Goal: Communication & Community: Answer question/provide support

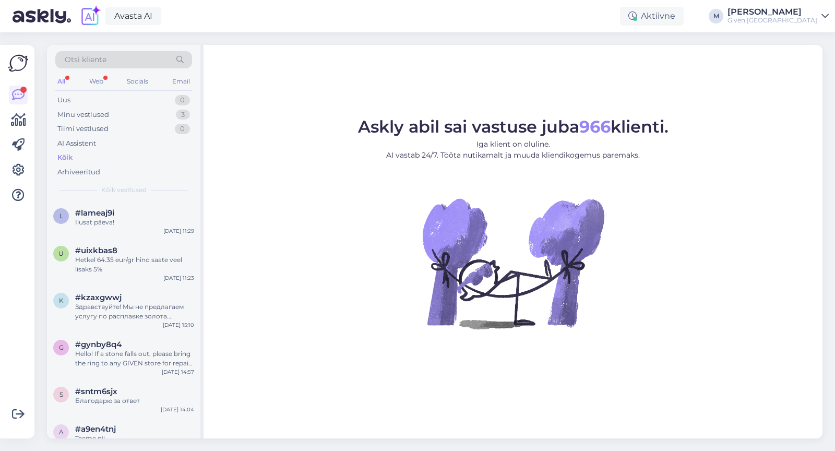
click at [108, 79] on div "All Web Socials Email" at bounding box center [123, 83] width 137 height 16
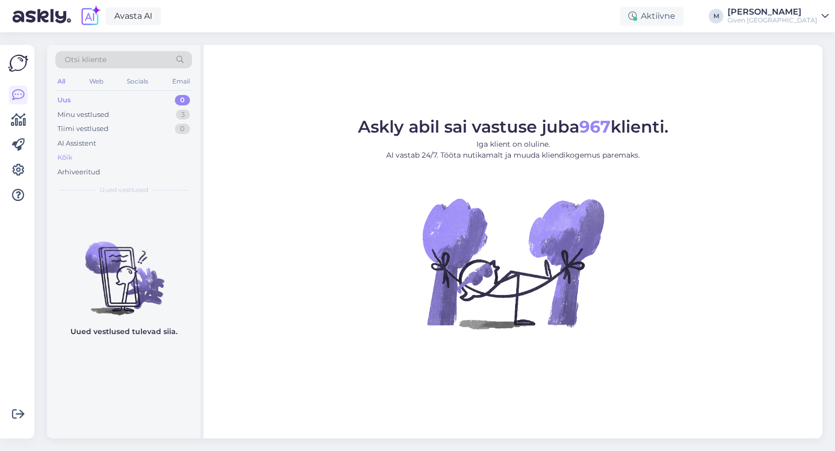
click at [87, 155] on div "Kõik" at bounding box center [123, 157] width 137 height 15
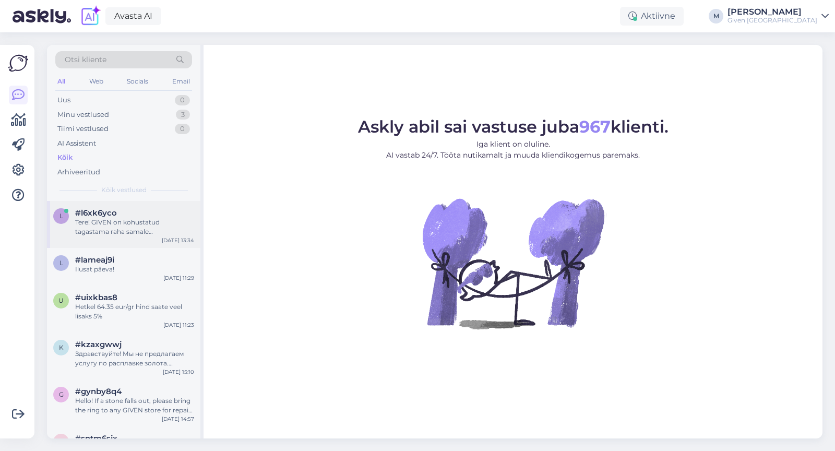
click at [132, 228] on div "Tere! GIVEN on kohustatud tagastama raha samale pangakontole, millelt makse teh…" at bounding box center [134, 227] width 119 height 19
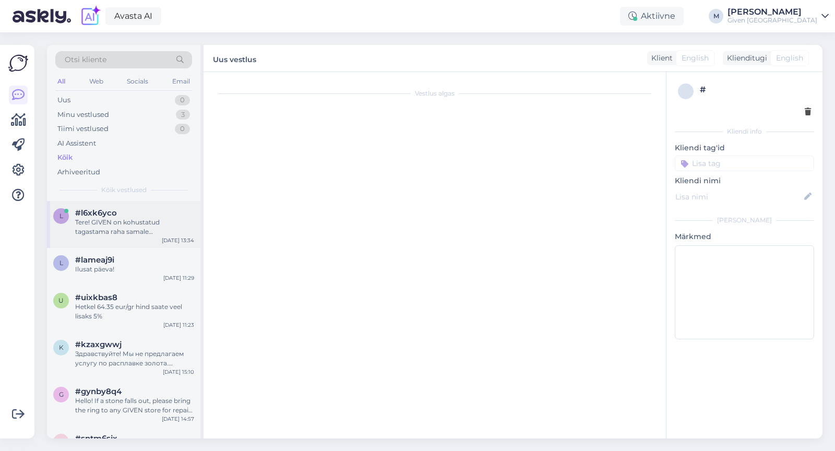
scroll to position [5, 0]
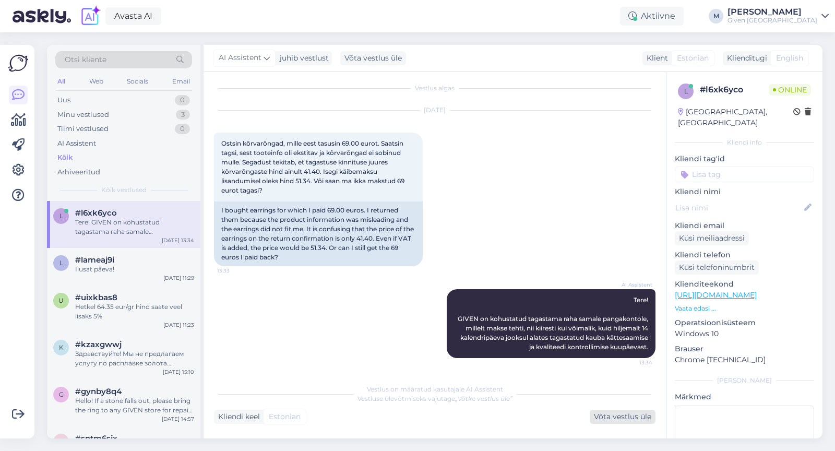
click at [626, 417] on div "Võta vestlus üle" at bounding box center [623, 417] width 66 height 14
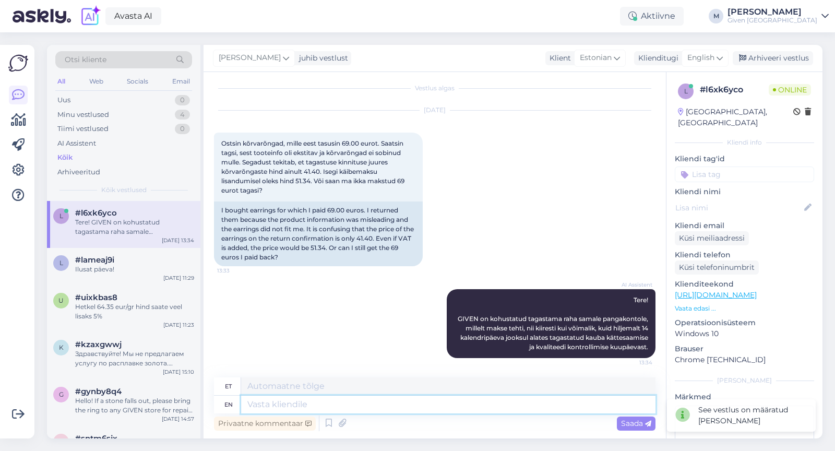
click at [519, 408] on textarea at bounding box center [448, 405] width 415 height 18
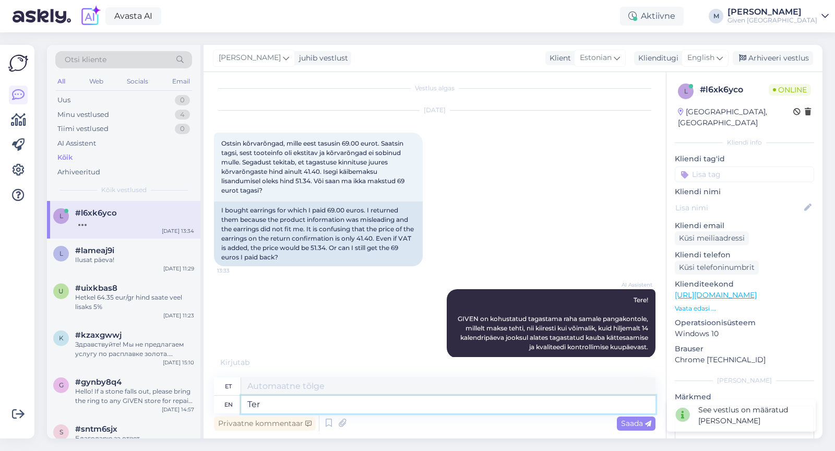
type textarea "Tere"
type textarea "T"
type textarea "Tere!"
type textarea "Tere! Kuidas o"
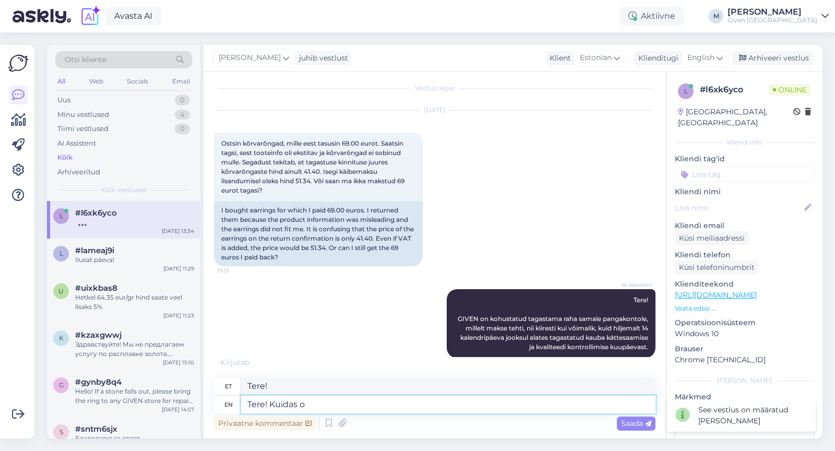
type textarea "Tere! Kuidas"
type textarea "Tere! Kuid"
type textarea "Tere! [GEOGRAPHIC_DATA]"
type textarea "Tere! K"
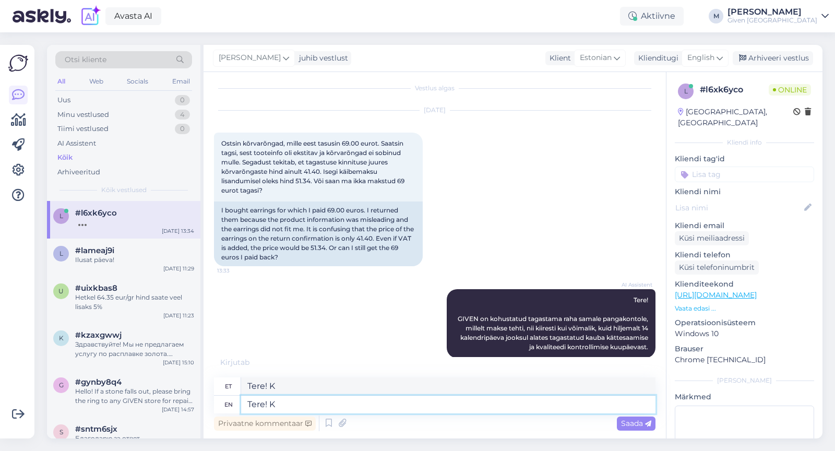
scroll to position [69, 0]
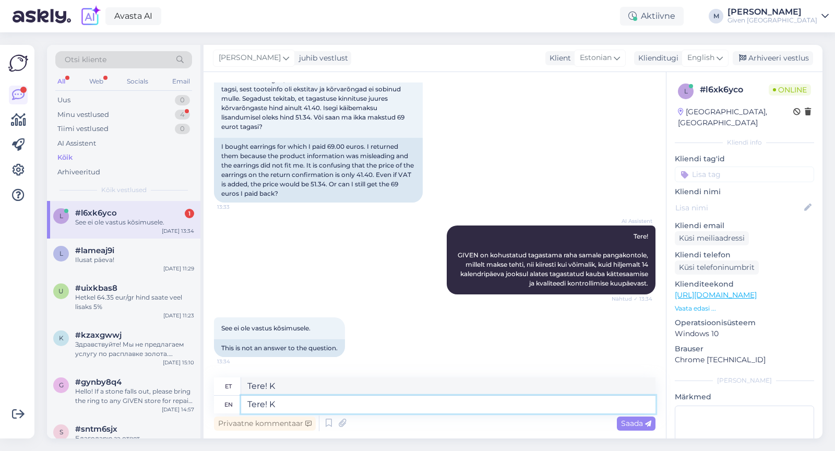
click at [316, 402] on textarea "Tere! K" at bounding box center [448, 405] width 415 height 18
type textarea "Tere! K"
type textarea "Tere!"
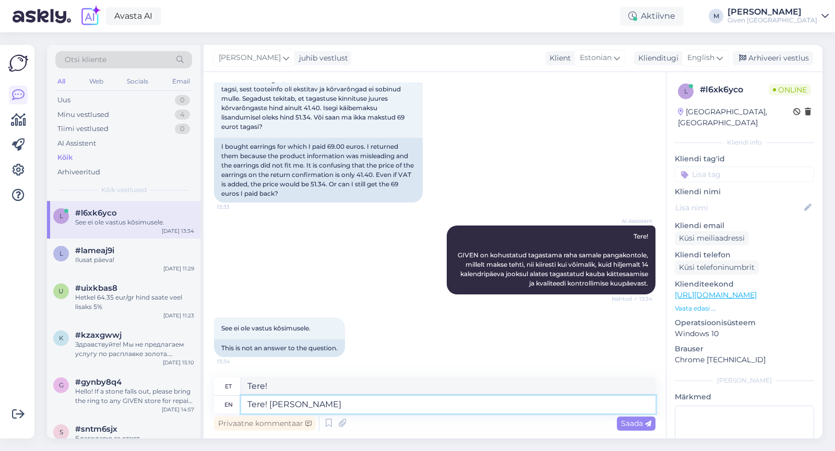
type textarea "Tere! Kui t"
type textarea "Tere! [PERSON_NAME]"
type textarea "Tere! Kui te t"
type textarea "Tere! Kui te"
type textarea "Tere! Kui te tagastasite k"
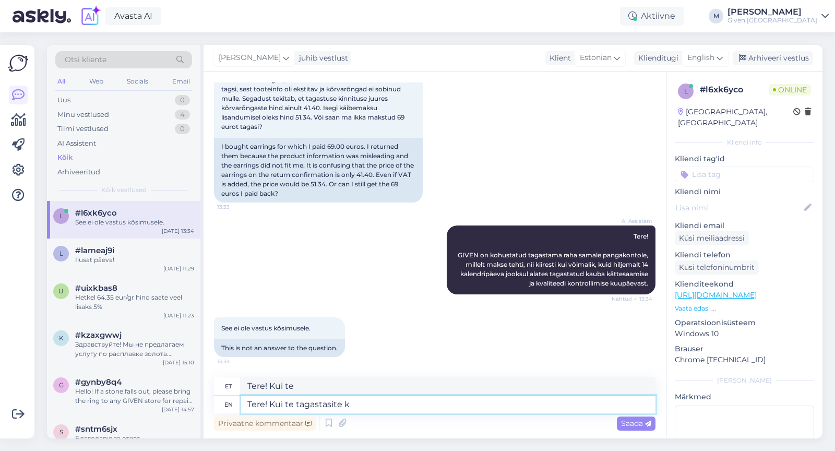
type textarea "Tere! Kui [PERSON_NAME] tegite"
type textarea "Tere! Kui te tagastasite kõrvarõngad, j"
type textarea "Tere! Kui te tagastasite kõrvarõngad,"
type textarea "Tere! Kui te tagastasite kõrvarõngad, ja"
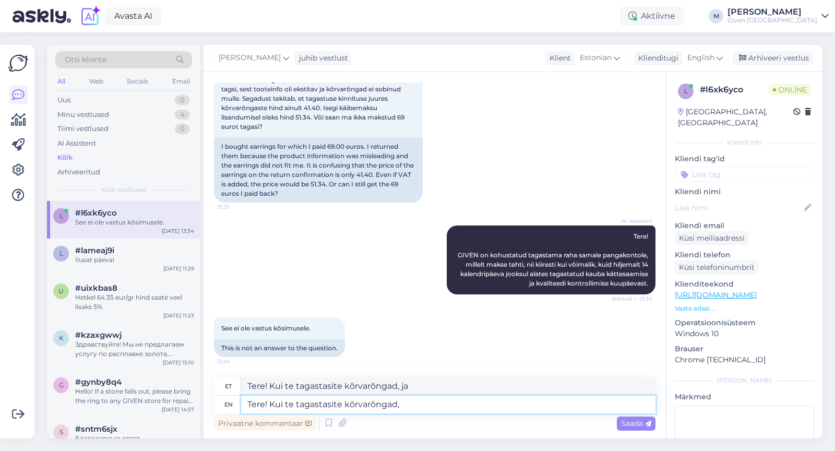
type textarea "Tere! Kui te tagastasite kõrvarõngad,"
type textarea "Tere! Kui te tagastasite kõrvarõngad j"
type textarea "Tere! Kui te tagastasite kõrvarõngad"
type textarea "Tere! Kui te tagastasite kõrvarõngad ja"
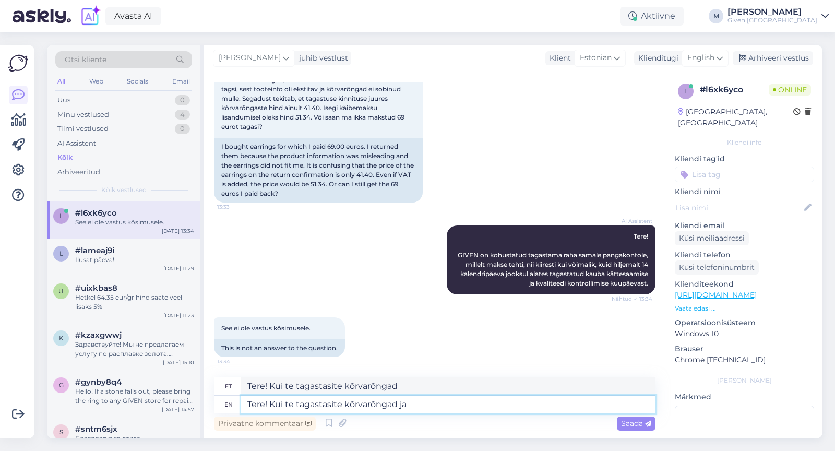
type textarea "Tere! Kui te tagastasite kõrvarõngad ja"
type textarea "Tere! Kui te tagastasite kõrvarõngad ja tagastsatud"
type textarea "Tere! Kui te tagastasite kõrvarõngad ja tagastatud"
type textarea "Tere! Kui te tagastasite kõrvarõngad ja tagastsatud ehted"
type textarea "Tere! Kui te tagastasite kõrvarõngad ja tagastatud ehted"
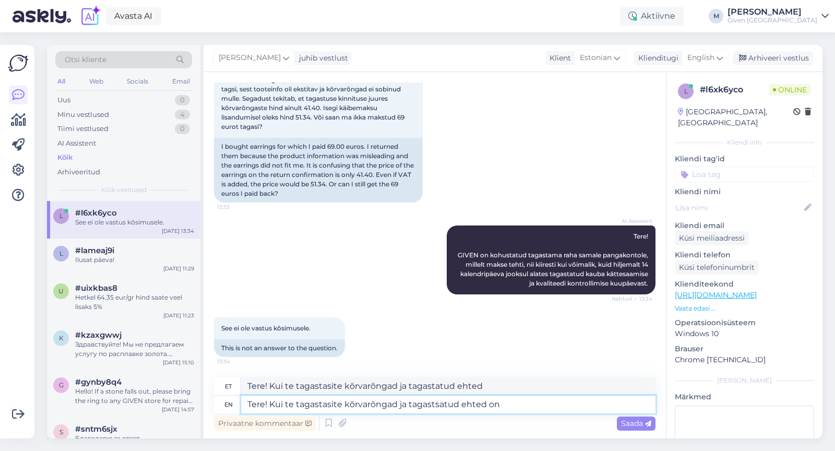
type textarea "Tere! Kui te tagastasite kõrvarõngad ja tagastsatud ehted on"
type textarea "Tere! Kui te tagastasite kõrvarõngad ja tagastatud ehted on"
type textarea "Tere! Kui te tagastasite kõrvarõngad ja tagastsatud ehted on kandmata"
type textarea "Tere! Kui te tagastasite kõrvarõngad ja tagastatud ehted on kandmata"
type textarea "Tere! Kui te tagastasite kõrvarõngad ja tagastsatud ehted on kandmata [PERSON_N…"
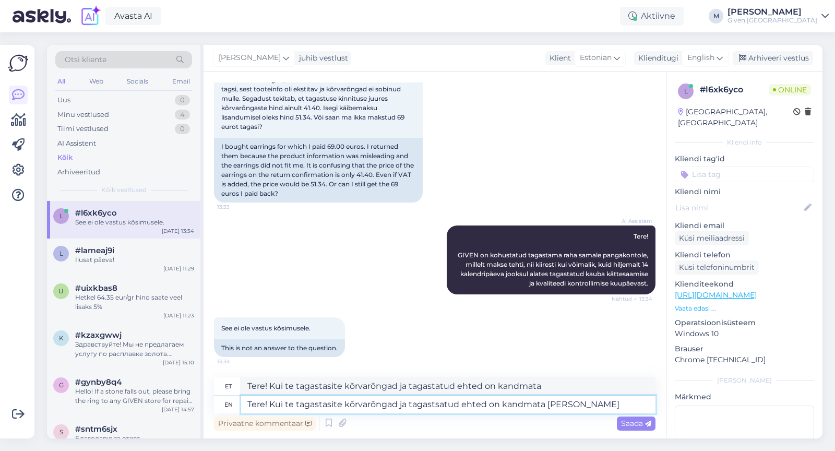
type textarea "Tere! Kui te tagastasite kõrvarõngad ja tagastud ehted on kandmata ja"
type textarea "Tere! Kui te tagastasite kõrvarõngad ja tagastsatud ehted on kandmata ja korrek…"
type textarea "Tere! Kui te tagastasite kõrvarõngad ja tagastatud ehted on kandmata ja korrekt…"
type textarea "Tere! Kui te tagastasite kõrvarõngad ja tagastsatud ehted on kandmata ja korrek…"
type textarea "Tere! Kui te tagastasite kõrvarõngad ja tagastatud ehted on kandmata ja korrekt…"
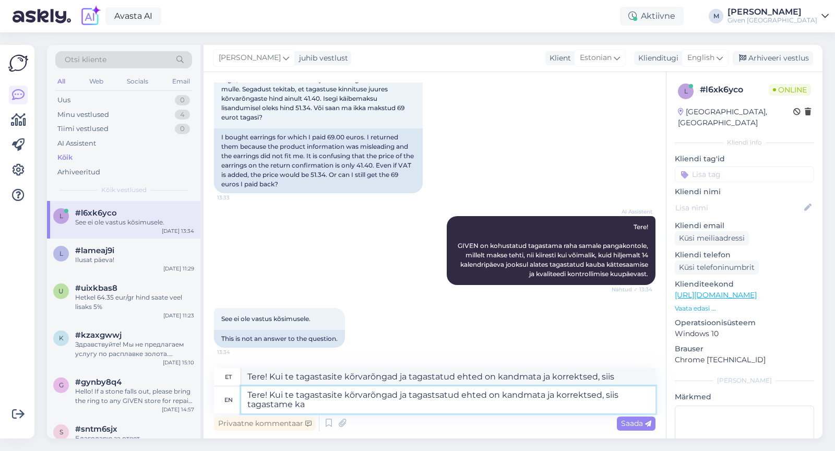
type textarea "Tere! Kui te tagastasite kõrvarõngad ja tagastsatud ehted on kandmata ja korrek…"
type textarea "Tere! Kui te tagastasite kõrvarõngad ja tagastatud ehted on kandmata ja korrekt…"
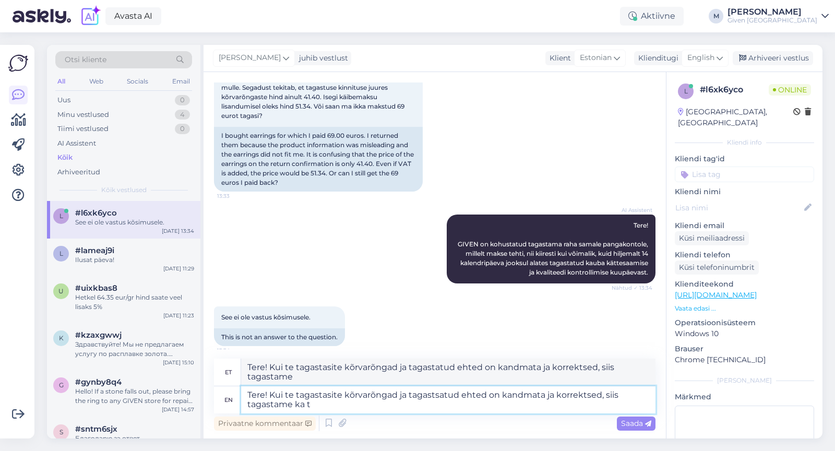
type textarea "Tere! Kui te tagastasite kõrvarõngad ja tagastsatud ehted on kandmata ja korrek…"
type textarea "Tere! Kui te tagastasite kõrvarõngad ja tagastatud ehted on kandmata ja korrekt…"
type textarea "Tere! Kui te tagastasite kõrvarõngad ja tagastsatud ehted on kandmata ja korrek…"
type textarea "Tere! Kui te tagastasite kõrvarõngad ja tagastatud ehted on kandmata ja korrekt…"
type textarea "Tere! Kui te tagastasite kõrvarõngad ja tagastsatud ehted on kandmata ja korrek…"
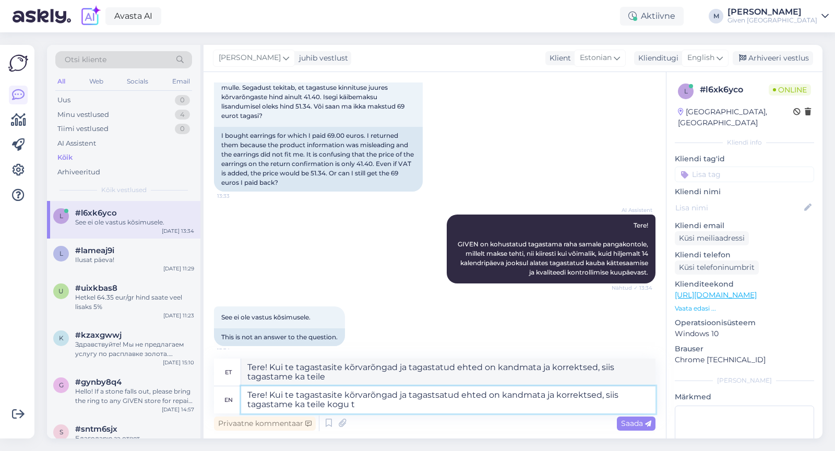
type textarea "Tere! Kui te tagastasite kõrvarõngad ja tagastatud ehted on kandmata ja korrekt…"
type textarea "Tere! Kui te tagastasite kõrvarõngad ja tagastsatud ehted on kandmata ja korrek…"
type textarea "Tere! Kui te tagastasite kõrvarõngad ja tagastatud ehted on kandmata ja korrekt…"
type textarea "Tere! Kui te tagastasite kõrvarõngad ja tagastsatud ehted on kandmata ja korrek…"
type textarea "Tere! Kui te tagastasite kõrvarõngad ja tagastatud ehted on kandmata ja korrekt…"
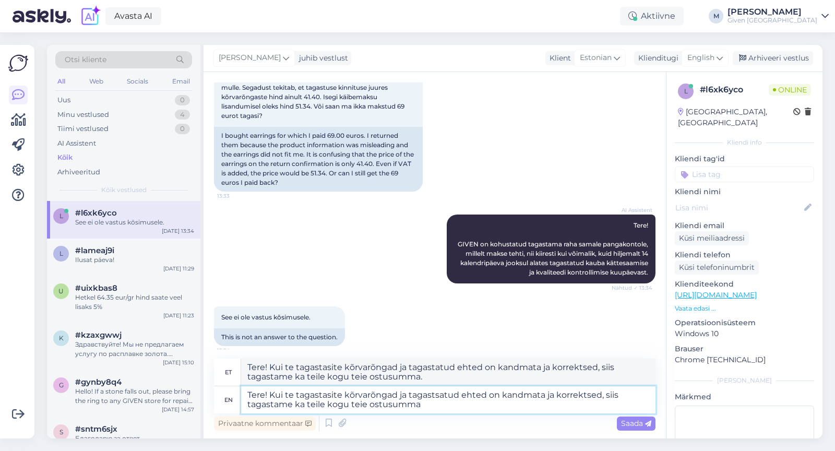
type textarea "Tere! Kui te tagastasite kõrvarõngad ja tagastsatud ehted on kandmata ja korrek…"
type textarea "Tere! Kui te tagastasite kõrvarõngad ja tagastatud ehted on kandmata ja korrekt…"
type textarea "Tere! Kui te tagastasite kõrvarõngad ja tagastsatud ehted on kandmata ja korrek…"
type textarea "Tere! Kui te tagastasite kõrvarõngad ja tagastatud ehted on kandmata ja korrekt…"
type textarea "Tere! Kui te tagastasite kõrvarõngad ja tagastsatud ehted on kandmata ja korrek…"
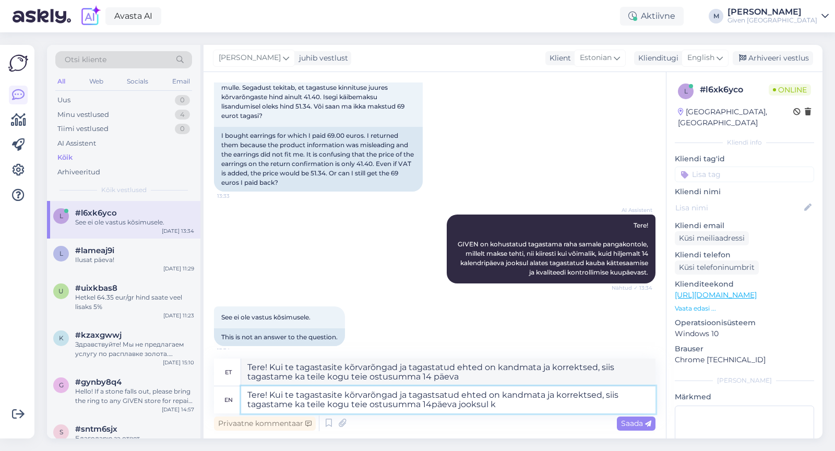
type textarea "Tere! Kui te tagastasite kõrvarõngad ja tagastatud ehted on kandmata ja korrekt…"
type textarea "Tere! Kui te tagastasite kõrvarõngad ja tagastsatud ehted on kandmata ja korrek…"
type textarea "Tere! Kui te tagastasite kõrvarõngad ja tagastatud ehted on kandmata ja korrekt…"
type textarea "Tere! Kui te tagastasite kõrvarõngad ja tagastsatud ehted on kandmata ja korrek…"
type textarea "Tere! Kui te tagastasite kõrvarõngad ja tagastatud ehted on kandmata ja korrekt…"
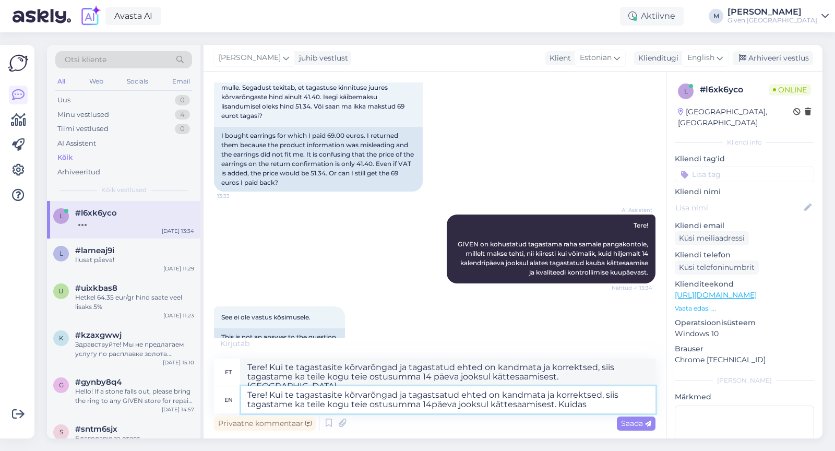
type textarea "Tere! Kui te tagastasite kõrvarõngad ja tagastsatud ehted on kandmata ja korrek…"
type textarea "Tere! Kui te tagastasite kõrvarõngad ja tagastatud ehted on kandmata ja korrekt…"
type textarea "Tere! Kui te tagastasite kõrvarõngad ja tagastsatud ehted on kandmata ja korrek…"
type textarea "Tere! Kui te tagastasite kõrvarõngad ja tagastatud ehted on kandmata ja korrekt…"
type textarea "Tere! Kui te tagastasite kõrvarõngad ja tagastsatud ehted on kandmata ja korrek…"
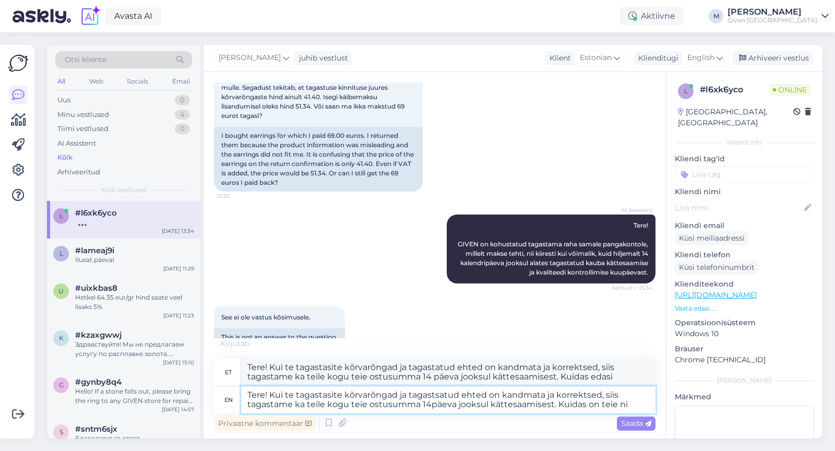
type textarea "Tere! Kui te tagastasite kõrvarõngad ja tagastatud ehted on kandmata ja korrekt…"
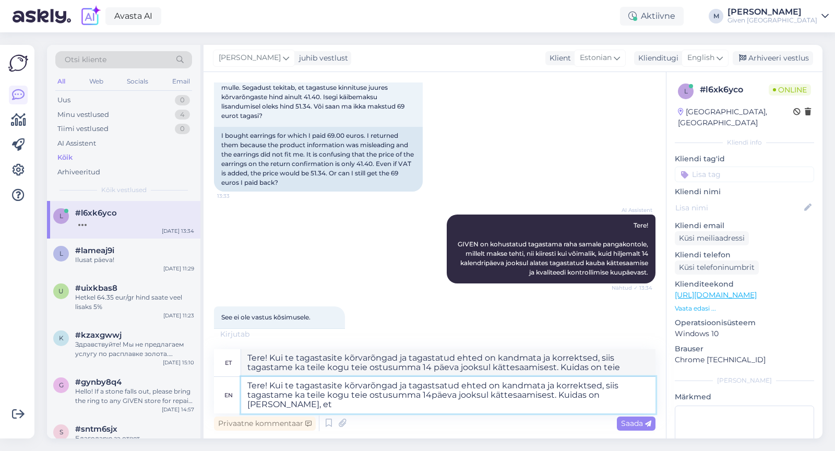
type textarea "Tere! Kui te tagastasite kõrvarõngad ja tagastsatud ehted on kandmata ja korrek…"
type textarea "Tere! Kui te tagastasite kõrvarõngad ja tagastatud ehted on kandmata ja korrekt…"
type textarea "Tere! Kui te tagastasite kõrvarõngad ja tagastsatud ehted on kandmata ja korrek…"
type textarea "Tere! Kui te tagastasite kõrvarõngad ja tagastatud ehted on kandmata ja korrekt…"
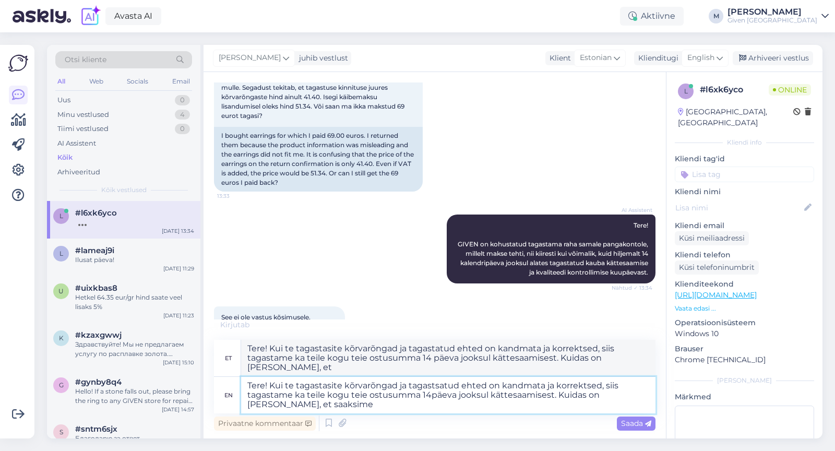
type textarea "Tere! Kui te tagastasite kõrvarõngad ja tagastsatud ehted on kandmata ja korrek…"
type textarea "Tere! Kui te tagastasite kõrvarõngad ja tagastatud ehted on kandmata ja korrekt…"
type textarea "Tere! Kui te tagastasite kõrvarõngad ja tagastsatud ehted on kandmata ja korrek…"
type textarea "Tere! Kui te tagastasite kõrvarõngad ja tagastatud ehted on kandmata ja korrekt…"
type textarea "Tere! Kui te tagastasite kõrvarõngad ja tagastsatud ehted on kandmata ja korrek…"
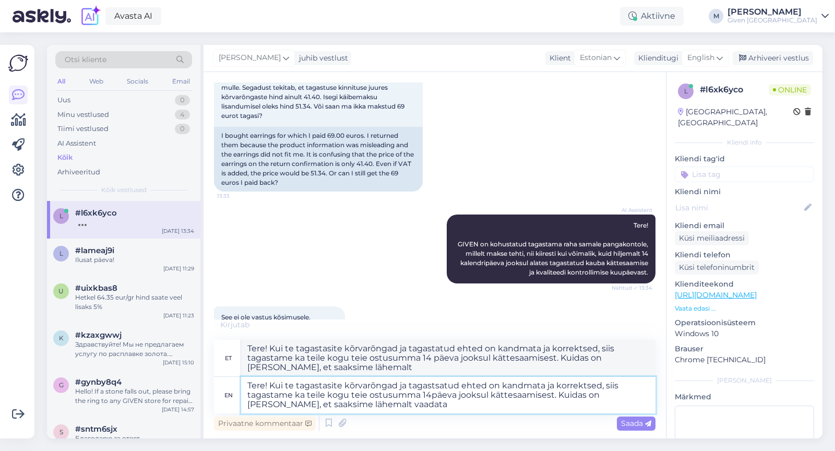
type textarea "Tere! Kui te tagastasite kõrvarõngad ja tagastatud ehted on kandmata ja korrekt…"
type textarea "Tere! Kui te tagastasite kõrvarõngad ja tagastsatud ehted on kandmata ja korrek…"
type textarea "Tere! Kui te tagastasite kõrvarõngad ja tagastatud ehted on kandmata ja korrekt…"
type textarea "Tere! Kui te tagastasite kõrvarõngad ja tagastsatud ehted on kandmata ja korrek…"
type textarea "Tere! Kui te tagastasite kõrvarõngad ja tagastatud ehted on kandmata ja korrekt…"
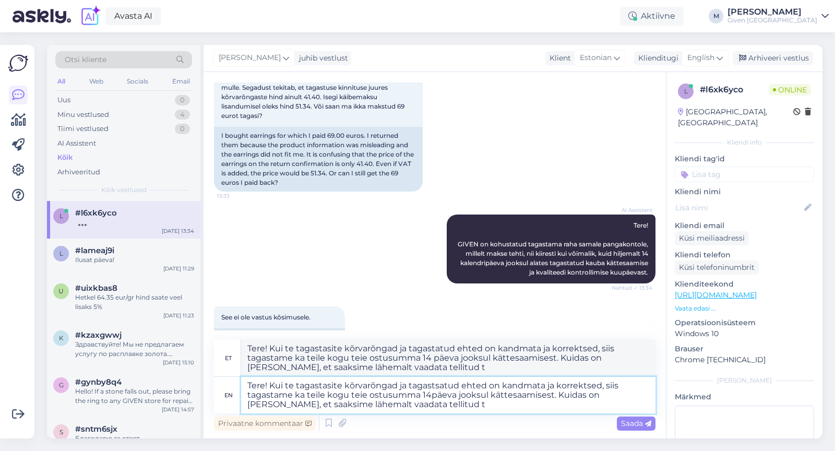
type textarea "Tere! Kui te tagastasite kõrvarõngad ja tagastsatud ehted on kandmata ja korrek…"
type textarea "Tere! Kui te tagastasite kõrvarõngad ja tagastatud ehted on kandmata ja korrekt…"
type textarea "Tere! Kui te tagastasite kõrvarõngad ja tagastsatud ehted on kandmata ja korrek…"
type textarea "Tere! Kui te tagastasite kõrvarõngad ja tagastatud ehted on kandmata ja korrekt…"
type textarea "Tere! Kui te tagastasite kõrvarõngad ja tagastsatud ehted on kandmata ja korrek…"
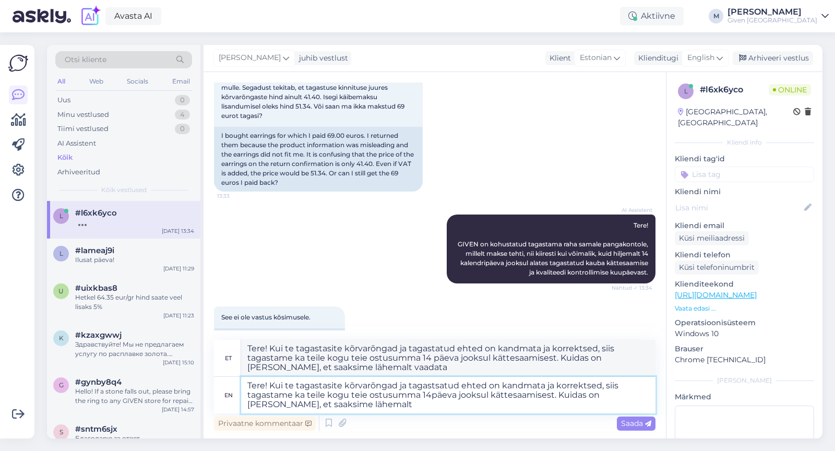
type textarea "Tere! Kui te tagastasite kõrvarõngad ja tagastatud ehted on kandmata ja korrekt…"
type textarea "Tere! Kui te tagastasite kõrvarõngad ja tagastsatud ehted on kandmata ja korrek…"
type textarea "Tere! Kui te tagastasite kõrvarõngad ja tagastatud ehted on kandmata ja korrekt…"
type textarea "Tere! Kui te tagastasite kõrvarõngad ja tagastsatud ehted on kandmata ja korrek…"
type textarea "Tere! Kui te tagastasite kõrvarõngad ja tagastatud ehted on kandmata ja korrekt…"
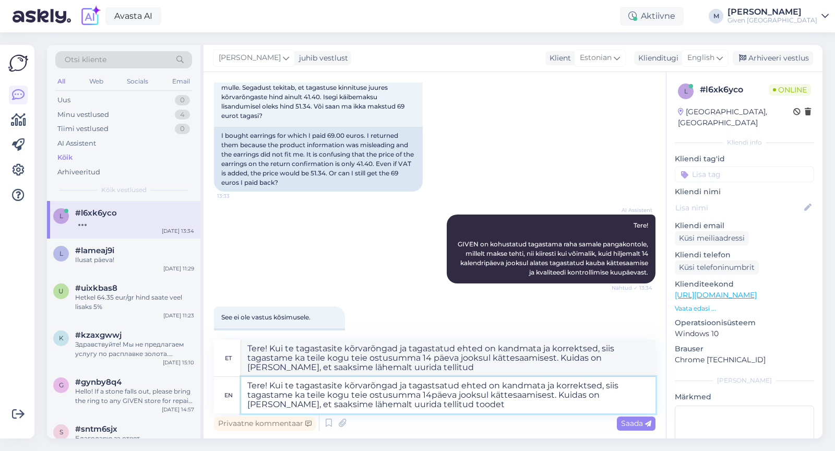
type textarea "Tere! Kui te tagastasite kõrvarõngad ja tagastsatud ehted on kandmata ja korrek…"
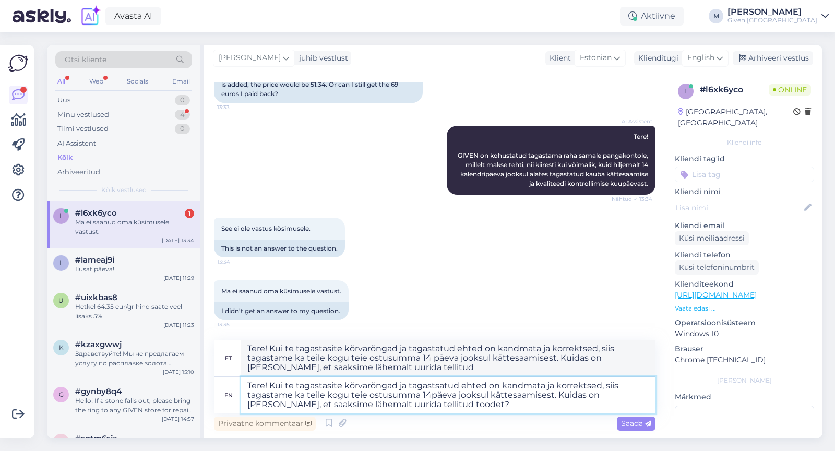
type textarea "Tere! Kui te tagastasite kõrvarõngad ja tagastatud ehted on kandmata ja korrekt…"
type textarea "Tere! Kui te tagastasite kõrvarõngad ja tagastsatud ehted on kandmata ja korrek…"
click at [638, 428] on span "Saada" at bounding box center [636, 423] width 30 height 9
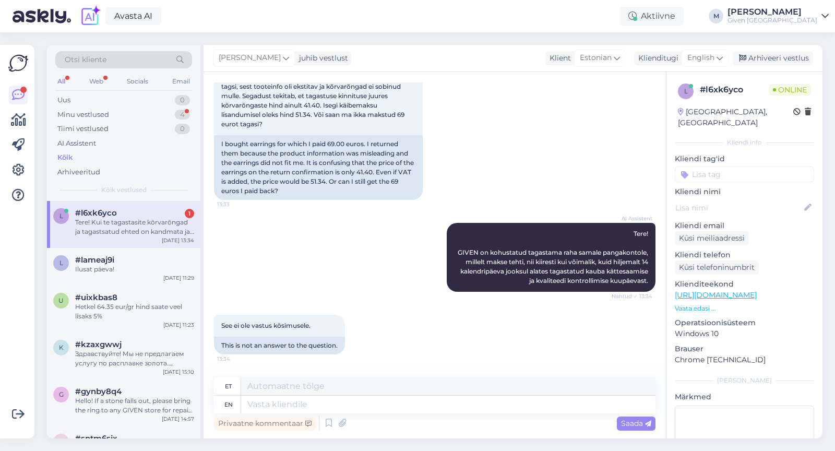
scroll to position [250, 0]
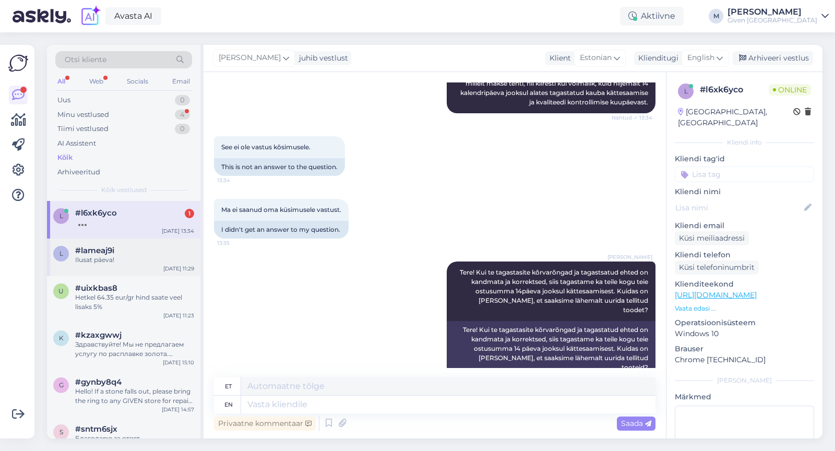
click at [144, 258] on div "Ilusat päeva!" at bounding box center [134, 259] width 119 height 9
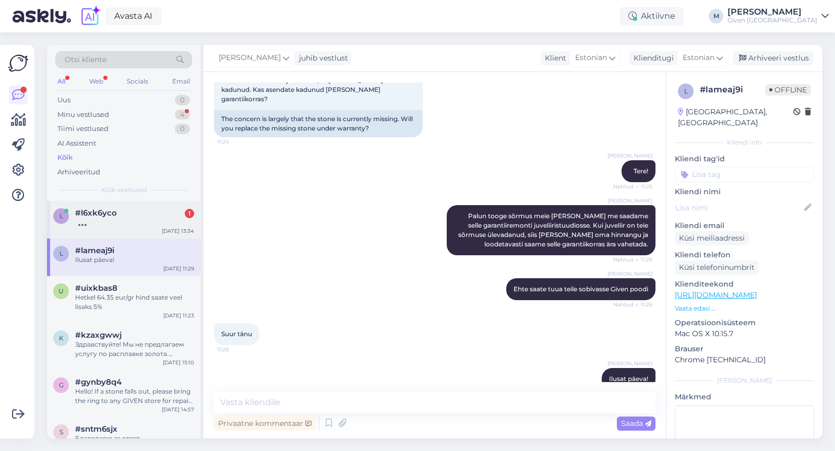
click at [136, 220] on div at bounding box center [134, 222] width 119 height 9
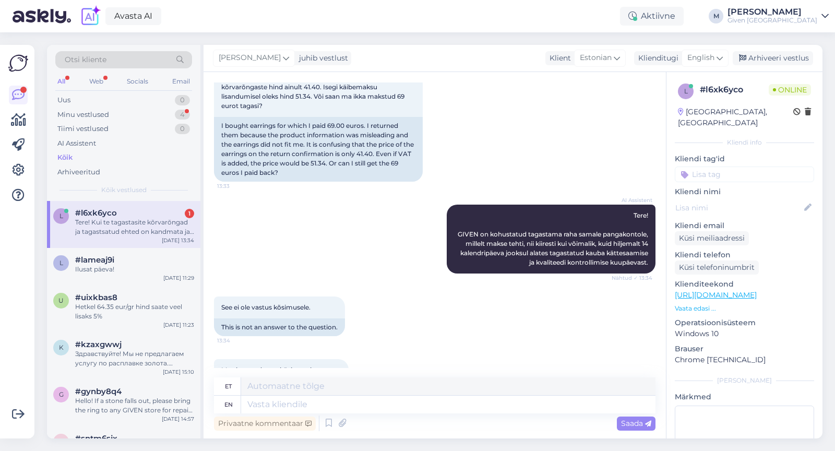
scroll to position [322, 0]
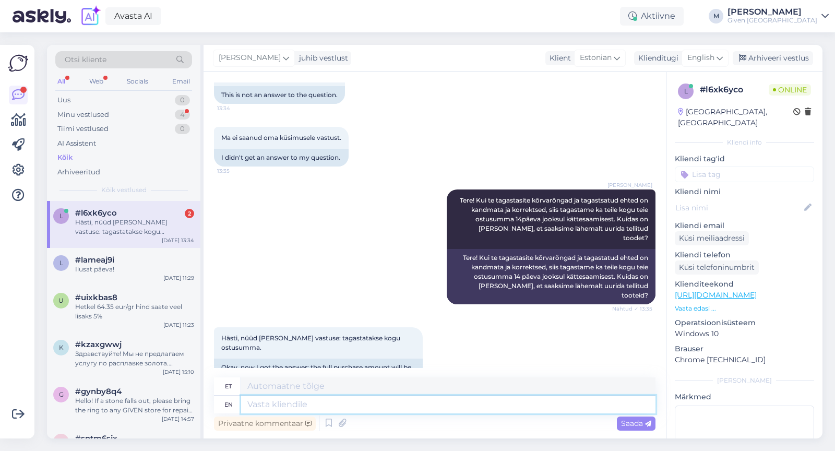
click at [319, 408] on textarea at bounding box center [448, 405] width 415 height 18
type textarea "L"
type textarea "Kui te"
type textarea "[PERSON_NAME]"
type textarea "Kui te"
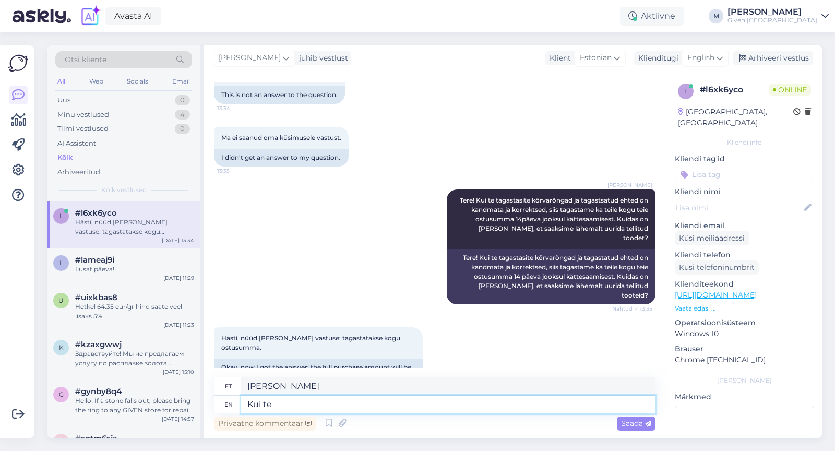
type textarea "Kui te"
type textarea "Kui te soetasite"
type textarea "Kui te soetasite 69eur k"
type textarea "Kui te soetasite 69eur"
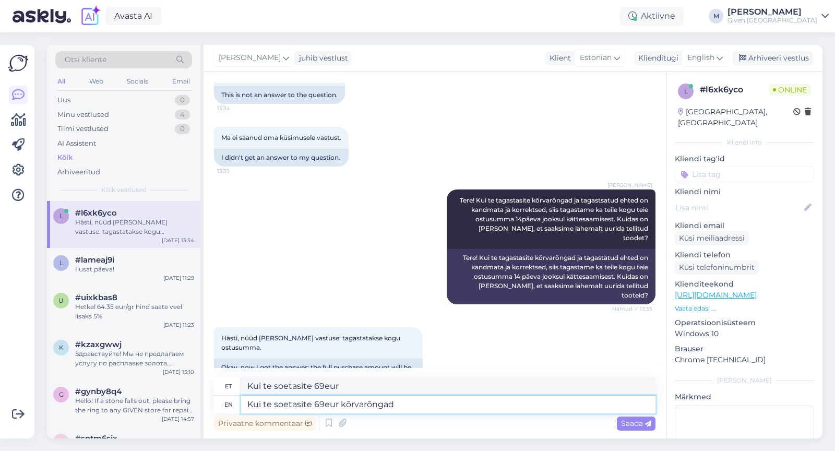
type textarea "Kui te soetasite 69eur kõrvarõngad"
type textarea "Kui te soetasite 69eur kõrvarõngad ja k"
type textarea "Kui te soetasite 69eur kõrvarõngad ja kasutasite so"
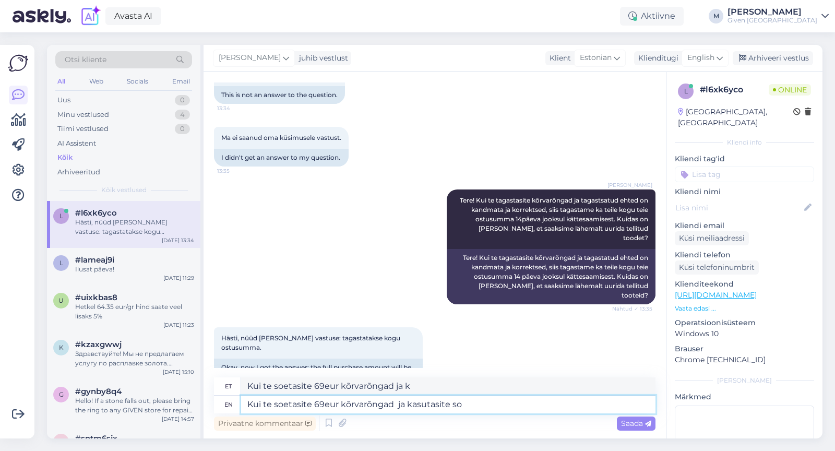
type textarea "Kui te soetasite 69eur kõrvarõngad ja kasutasite"
type textarea "Kui te soetasite 69eur kõrvarõngad ja kasutasite sooduskupongi"
click at [287, 402] on textarea "Kui te soetasite 69eur kõrvarõngad ja kasutasite sooduskupongi" at bounding box center [448, 405] width 415 height 18
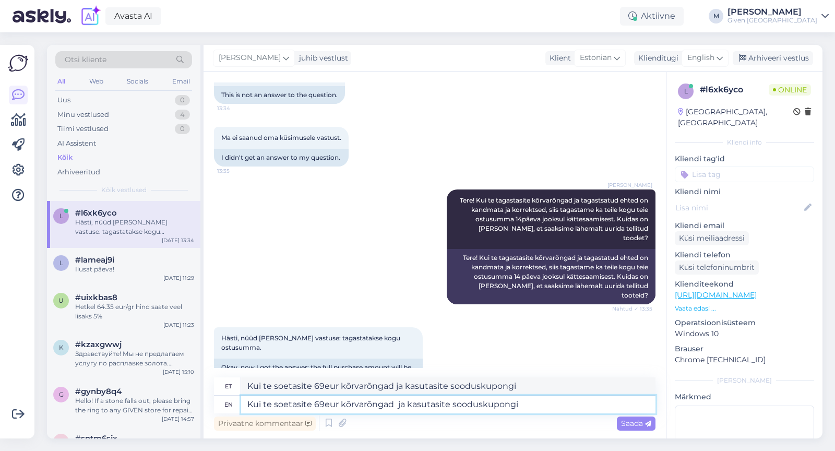
click at [287, 402] on textarea "Kui te soetasite 69eur kõrvarõngad ja kasutasite sooduskupongi" at bounding box center [448, 405] width 415 height 18
type textarea "Palun"
type textarea "P"
type textarea "Palun"
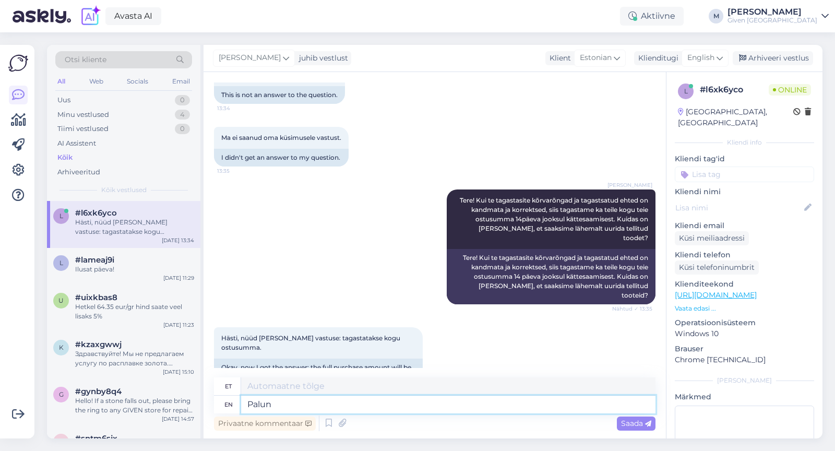
type textarea "Palun"
type textarea "Palun vaadake"
type textarea "Palun vaadake arvet, mis"
type textarea "Palun vaadake arvet,"
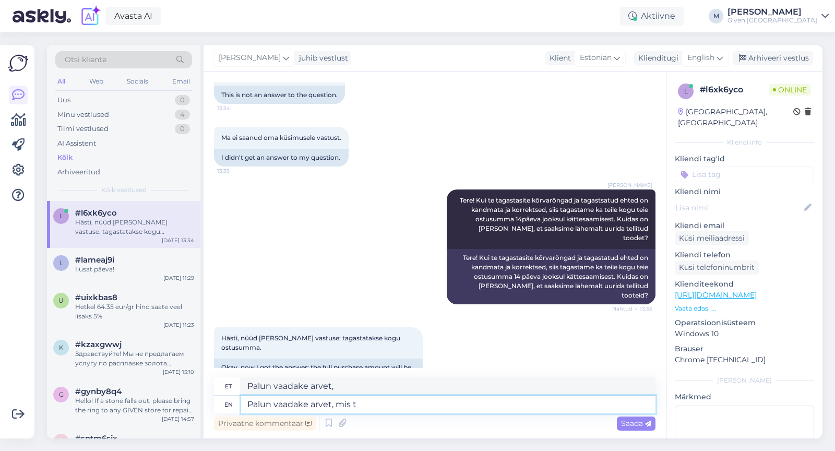
type textarea "Palun vaadake arvet, mis te"
type textarea "Palun vaadake arvet, mis"
type textarea "Palun vaadake arvet, mis teile on"
type textarea "Palun vaadake arvet, mis teile"
type textarea "Palun vaadake arvet, mis teile on sa"
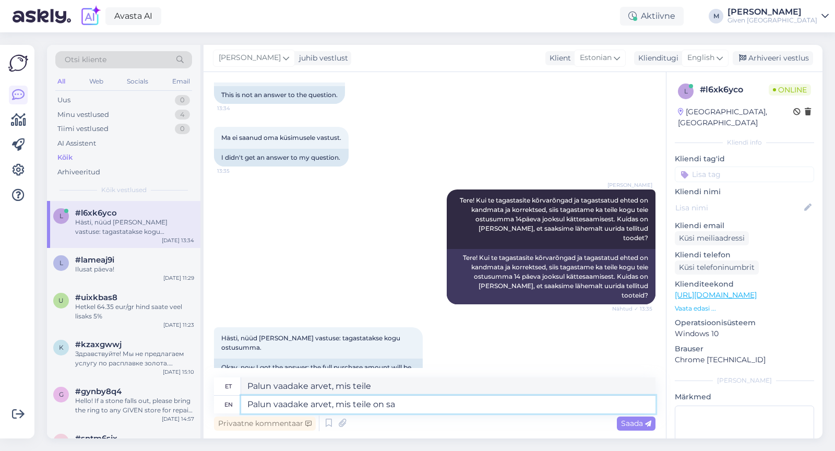
type textarea "Palun vaadake arvet, mis teile on"
type textarea "Palun vaadake arvet, mis teile on saadetud"
type textarea "Palun vaadake arvet, mis teile on saadetud automaatselt e"
type textarea "Palun vaata arvet, mis teile on saadetud maitse"
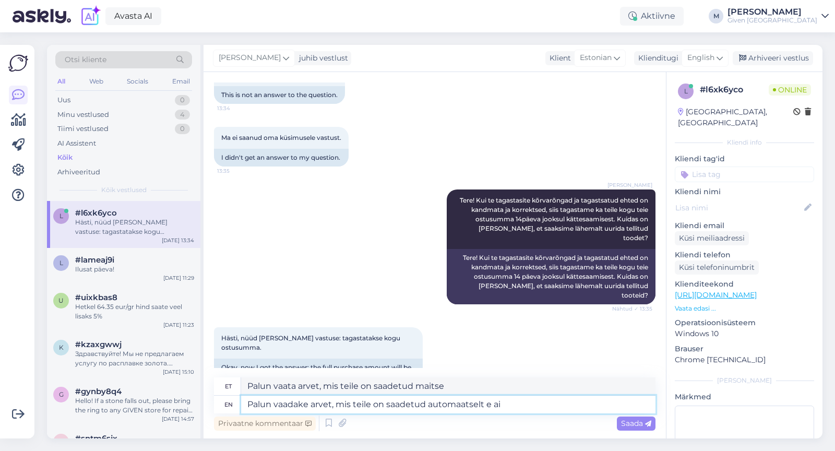
type textarea "Palun vaadake arvet, mis teile on saadetud automaatselt e ail"
type textarea "Palun vaadake arvet, mis teile on saadetud väited e"
type textarea "Palun vaadake arvet, mis teile on saadetud automaatselt emailile,"
type textarea "Palun vaata arvet, mis teile on saadetud emailile,"
type textarea "Palun vaadake arvet, mis teile on saadetud automaatselt emailile."
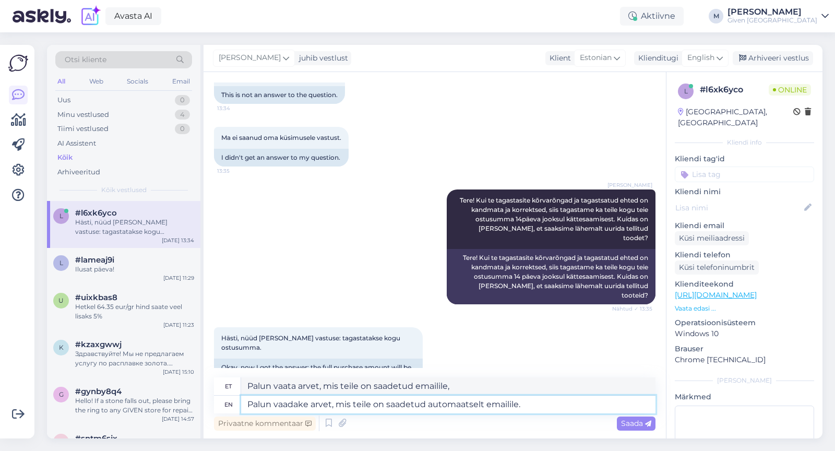
type textarea "Palun vaadake arvet, mis teile on saadetud emailile."
type textarea "Palun vaadake arvet, mis teile on saadetud automaatselt emailile. tellimuse k"
type textarea "Palun vaadake arvet, mis teile on saadetud emailile. tellimus"
type textarea "Palun vaadake arvet, mis teile on saadetud automaatselt emailile. tellimuse kin…"
type textarea "Palun vaadake arvet, mis teile on saadetud emailile. tellimuse kinnitusel,"
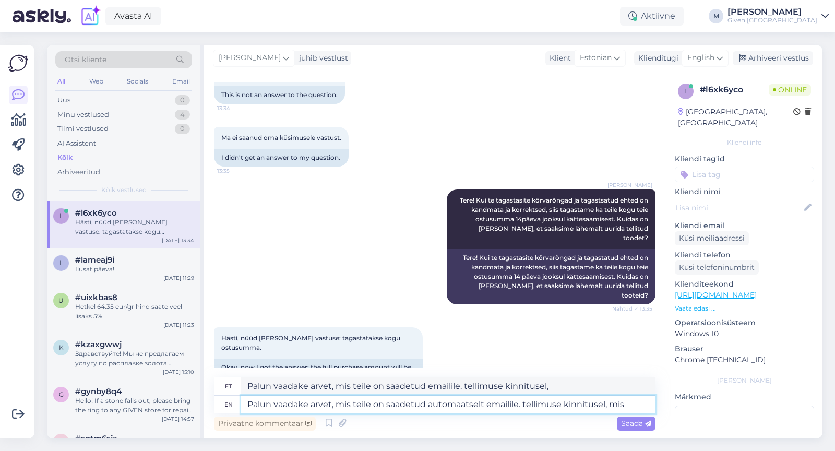
type textarea "Palun vaadake arvet, mis teile on saadetud automaatselt emailile. tellimuse kin…"
type textarea "Palun vaadake arvet, mis teile on saadetud emailile. tellimuse kinnitusel, mis"
type textarea "Palun vaadake arvet, mis teile on saadetud automaatselt emailile. tellimuse kin…"
type textarea "Palun vaadake arvet, mis teile on saadetud emailile. tellimuse kinnitusel, mis …"
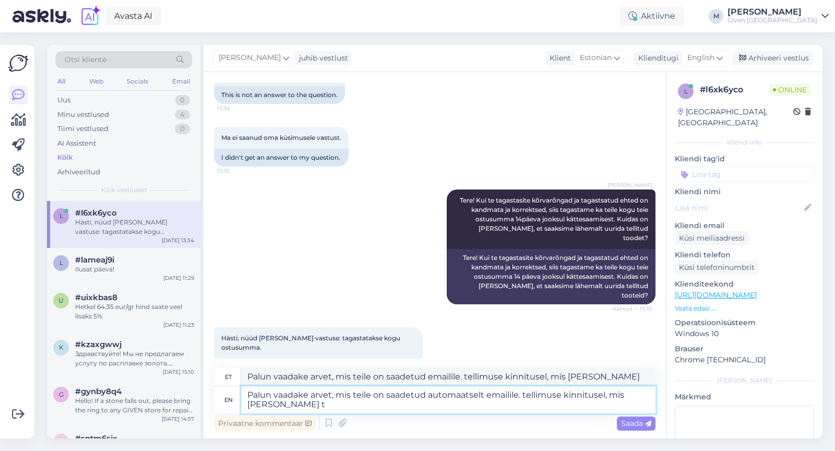
type textarea "Palun vaadake arvet, mis teile on saadetud automaatselt emailile. tellimuse kin…"
type textarea "Palun vaadake arvet, mis teile on saadetud emailile. tellimuse kinnitusel, mis …"
type textarea "Palun vaadake arvet, mis teile on saadetud automaatselt emailile. tellimuse kin…"
type textarea "Palun vaadake arvet, mis teile on saadetud emailile. tellimuse kinnitusel, mis …"
type textarea "Palun vaadake arvet, mis teile on saadetud automaatselt emailile. tellimuse kin…"
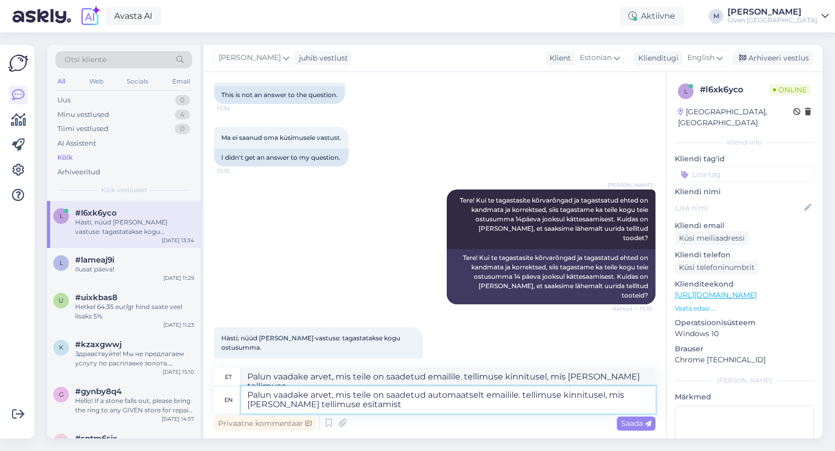
type textarea "Palun vaadake arvet, mis teile on saadetud emailile. tellimuse kinnitusel, mis …"
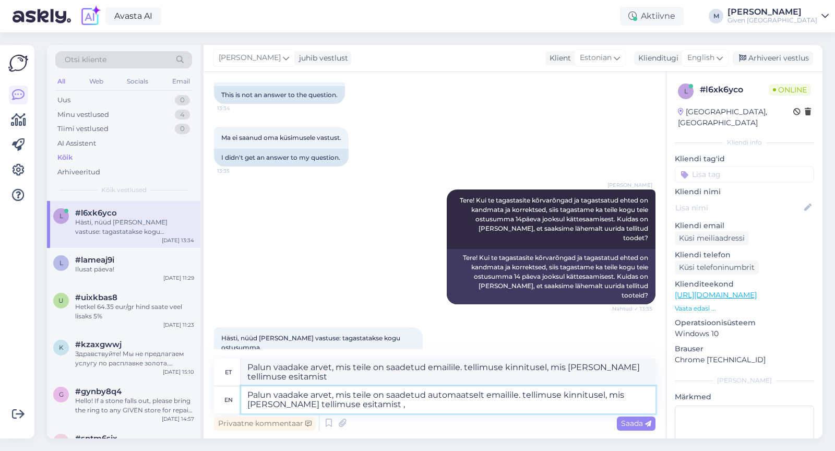
type textarea "Palun vaadake arvet, mis teile on saadetud automaatselt emailile. tellimuse kin…"
type textarea "Palun vaadake arvet, mis teile on saadetud emailile. tellimuse kinnitusel, mis …"
type textarea "Palun vaadake arvet, mis teile on saadetud automaatselt emailile. tellimuse kin…"
type textarea "Palun vaadake arvet, mis teile on saadetud emailile. tellimuse kinnitusel, mis …"
type textarea "Palun vaadake arvet, mis teile on saadetud automaatselt emailile. tellimuse kin…"
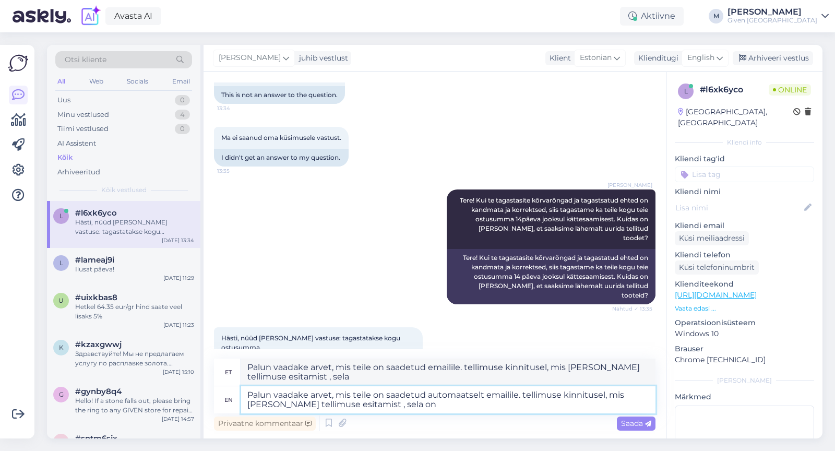
type textarea "Palun vaadake arvet, mis teile on saadetud emailile. tellimuse kinnitusel, mis …"
type textarea "Palun vaadake arvet, mis teile on saadetud automaatselt emailile. tellimuse kin…"
type textarea "Palun vaadake arvet, mis teile on saadetud emailile. tellimuse kinnitusel, mis …"
type textarea "Palun vaadake arvet, mis teile on saadetud automaatselt emailile. tellimuse kin…"
type textarea "Palun vaadake arvet, mis teile on saadetud emailile. tellimuse kinnitusel, mis …"
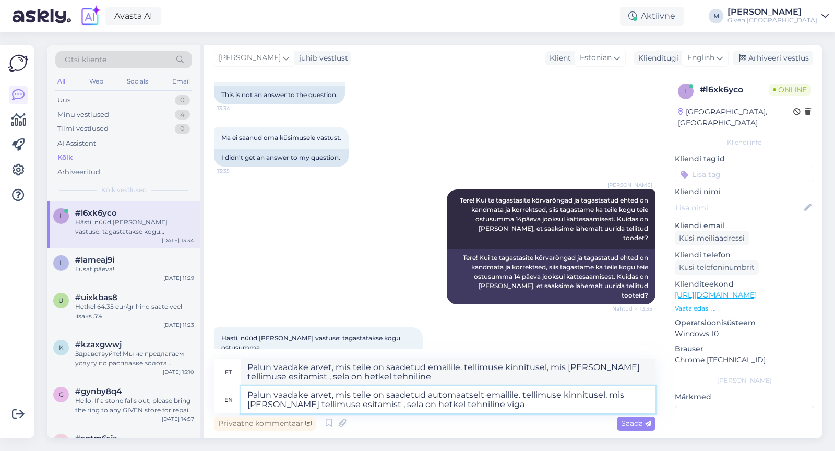
type textarea "Palun vaadake arvet, mis teile on saadetud automaatselt emailile. tellimuse kin…"
type textarea "Palun vaadake arvet, mis teile on saadetud emailile. tellimuse kinnitusel, mis …"
type textarea "Palun vaadake arvet, mis teile on saadetud automaatselt emailile. tellimuse kin…"
type textarea "Palun vaadake arvet, mis teile on saadetud emailile. tellimuse kinnitusel, mis …"
type textarea "Palun vaadake arvet, mis teile on saadetud automaatselt emailile. tellimuse kin…"
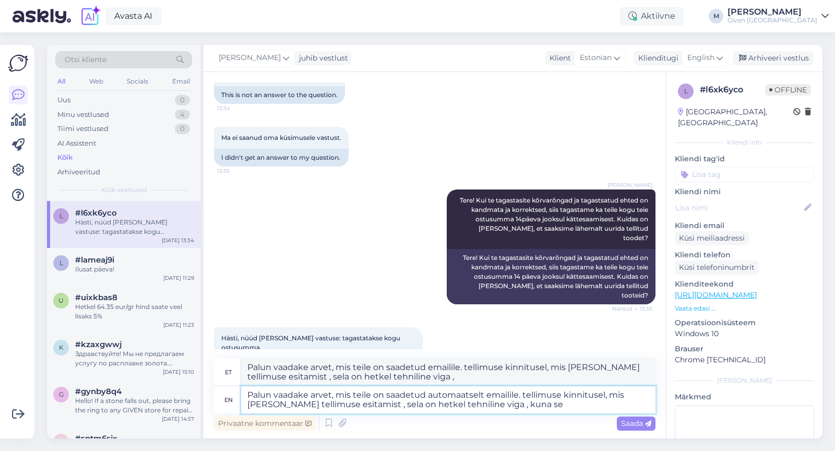
type textarea "Palun vaadake arvet, mis teile on saadetud emailile. tellimuse kinnitusel, mis …"
type textarea "Palun vaadake arvet, mis teile on saadetud automaatselt emailile. tellimuse kin…"
type textarea "Palun vaadake arvet, mis teile on saadetud emailile. tellimuse kinnitusel, mis …"
type textarea "Palun vaadake arvet, mis teile on saadetud automaatselt emailile. tellimuse kin…"
type textarea "Palun vaadake arvet, mis teile on saadetud emailile. tellimuse kinnitusel, mis …"
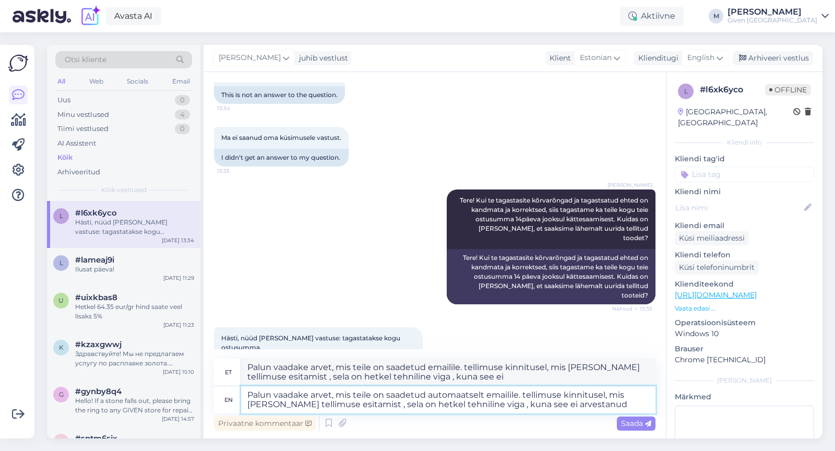
type textarea "Palun vaadake arvet, mis teile on saadetud automaatselt emailile. tellimuse kin…"
type textarea "Palun vaadake arvet, mis teile on saadetud emailile. tellimuse kinnitusel, mis …"
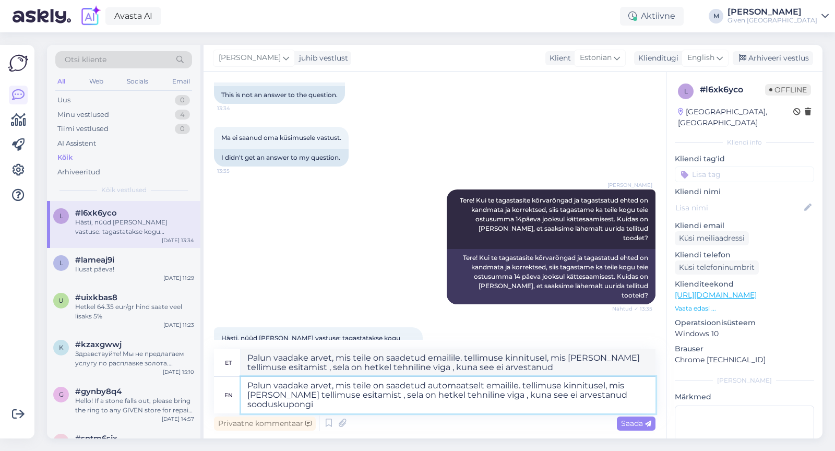
type textarea "Palun vaadake arvet, mis teile on saadetud automaatselt emailile. tellimuse kin…"
type textarea "Palun vaadake arvet, mis teile on saadetud emailile. tellimuse kinnitusel, mis …"
type textarea "Palun vaadake arvet, mis teile on saadetud automaatselt emailile. tellimuse kin…"
type textarea "Palun vaadake arvet, mis teile on saadetud emailile. tellimuse kinnitusel, mis …"
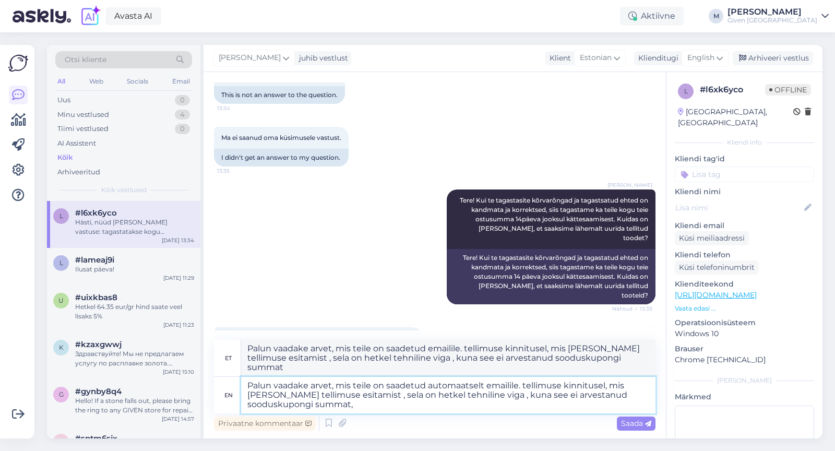
type textarea "Palun vaadake arvet, mis teile on saadetud automaatselt emailile. tellimuse kin…"
type textarea "Palun vaadake arvet, mis teile on saadetud emailile. tellimuse kinnitusel, mis …"
type textarea "Palun vaadake arvet, mis teile on saadetud automaatselt emailile. tellimuse kin…"
type textarea "Palun vaadake arvet, mis teile on saadetud emailile. tellimuse kinnitusel, mis …"
type textarea "Palun vaadake arvet, mis teile on saadetud automaatselt emailile. tellimuse kin…"
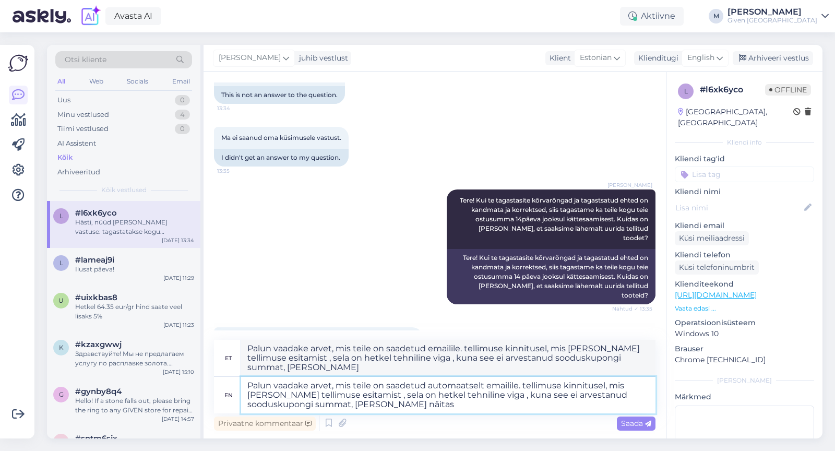
type textarea "Palun vaadake arvet, mis teile on saadetud emailile. tellimuse kinnitusel, mis …"
type textarea "Palun vaadake arvet, mis teile on saadetud automaatselt emailile. tellimuse kin…"
type textarea "Palun vaadake arvet, mis teile on saadetud emailile. tellimuse kinnitusel, mis …"
type textarea "Palun vaadake arvet, mis teile on saadetud automaatselt emailile. tellimuse kin…"
type textarea "Palun vaadake arvet, mis teile on saadetud emailile. tellimuse kinnitusel, mis …"
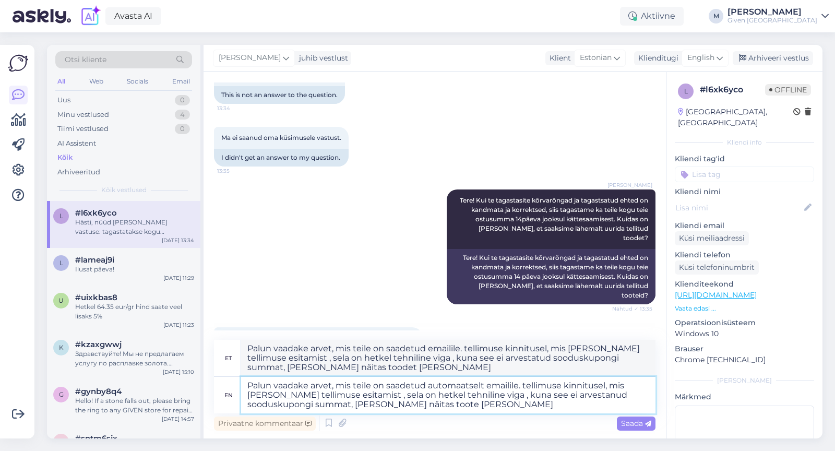
type textarea "Palun vaadake arvet, mis teile on saadetud automaatselt emailile. tellimuse kin…"
type textarea "Palun vaadake arvet, mis teile on saadetud emailile. tellimuse kinnitusel, mis …"
type textarea "Palun vaadake arvet, mis teile on saadetud automaatselt emailile. tellimuse kin…"
type textarea "Palun vaadake arvet, mis teile on saadetud emailile. tellimuse kinnitusel, mis …"
type textarea "Palun vaadake arvet, mis teile on saadetud automaatselt emailile. tellimuse kin…"
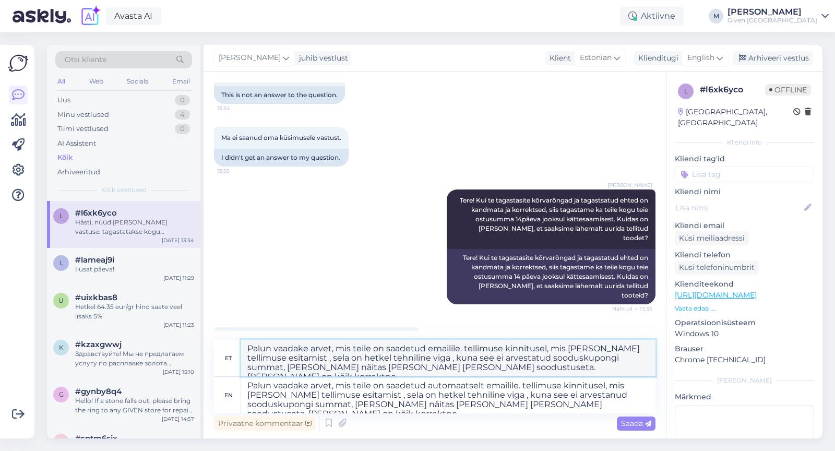
click at [468, 347] on textarea "Palun vaadake arvet, mis teile on saadetud emailile. tellimuse kinnitusel, mis …" at bounding box center [448, 358] width 415 height 37
click at [460, 346] on textarea "Palun vaadake arvet, mis teile on saadetud emailile. Tellimuse kinnitusel, mis …" at bounding box center [448, 358] width 415 height 37
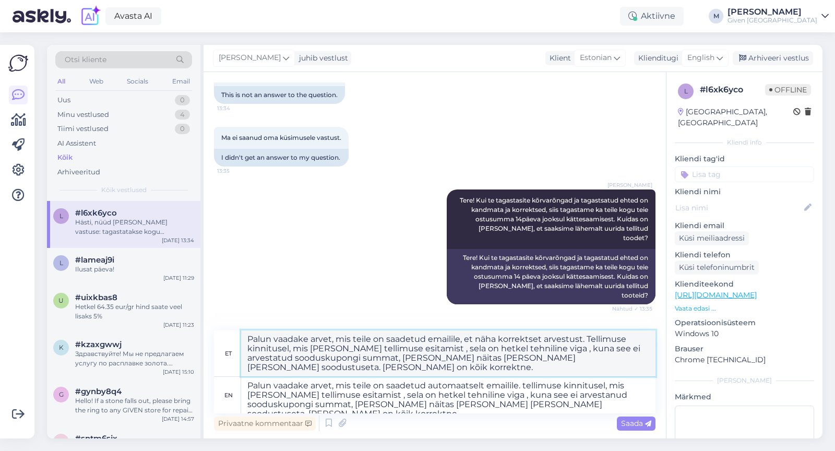
click at [449, 347] on textarea "Palun vaadake arvet, mis teile on saadetud emailile, et näha korrektset arvestu…" at bounding box center [448, 354] width 415 height 46
click at [496, 345] on textarea "Palun vaadake arvet, mis teile on saadetud emailile, et näha korrektset arvestu…" at bounding box center [448, 354] width 415 height 46
drag, startPoint x: 619, startPoint y: 349, endPoint x: 418, endPoint y: 358, distance: 201.8
click at [418, 358] on textarea "Palun vaadake arvet, mis teile on saadetud emailile, et näha korrektset arvestu…" at bounding box center [448, 354] width 415 height 46
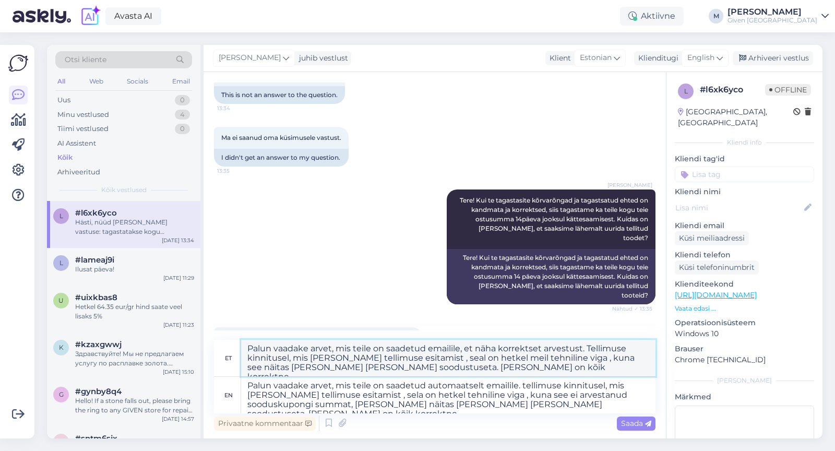
click at [480, 371] on textarea "Palun vaadake arvet, mis teile on saadetud emailile, et näha korrektset arvestu…" at bounding box center [448, 358] width 415 height 37
click at [373, 367] on textarea "Palun vaadake arvet, mis teile on saadetud emailile, et näha korrektset arvestu…" at bounding box center [448, 358] width 415 height 37
click at [639, 418] on div "Saada" at bounding box center [636, 424] width 39 height 14
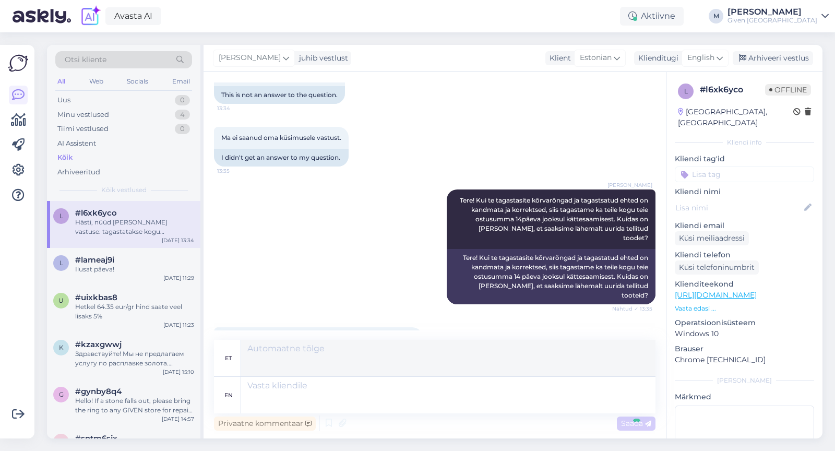
scroll to position [460, 0]
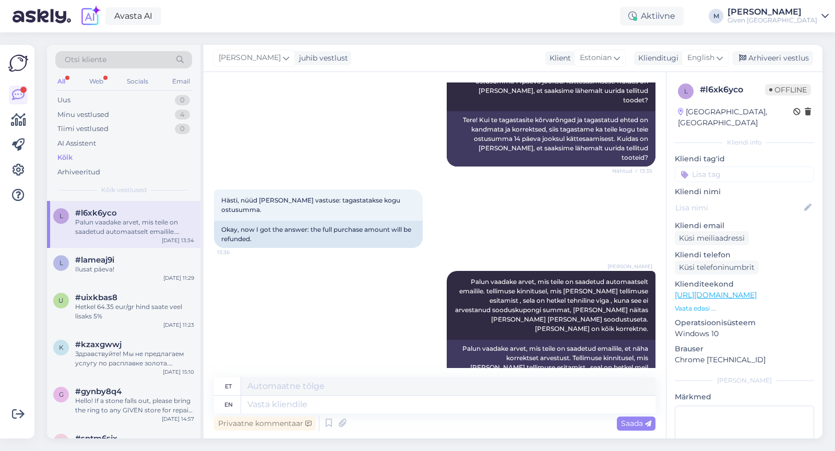
click at [108, 86] on div "All Web Socials Email" at bounding box center [123, 83] width 137 height 16
click at [100, 81] on div "Web" at bounding box center [96, 82] width 18 height 14
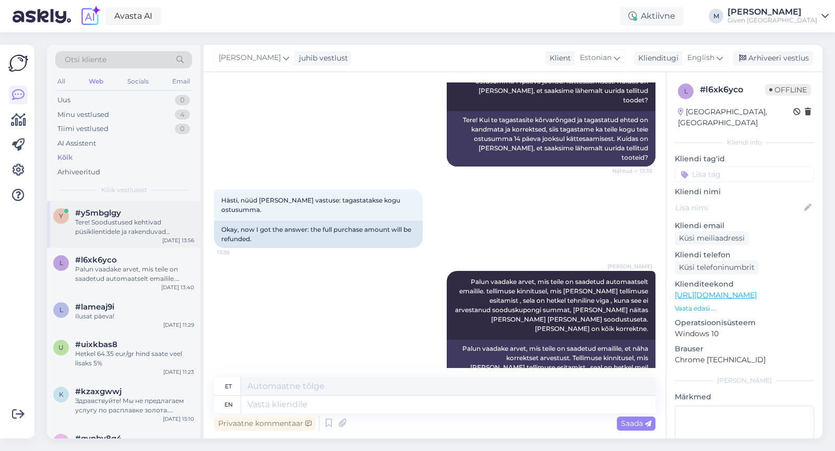
click at [120, 237] on div "y #y5mbglgy Tere! Soodustused kehtivad püsiklientidele ja rakenduvad automaatse…" at bounding box center [124, 224] width 154 height 47
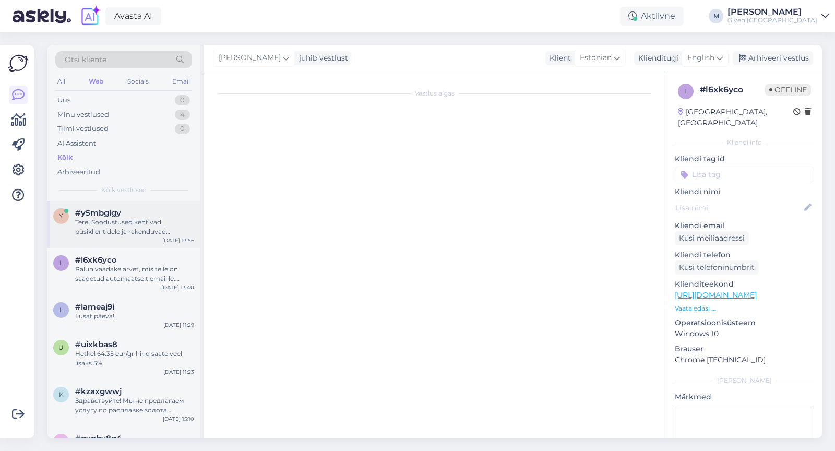
scroll to position [0, 0]
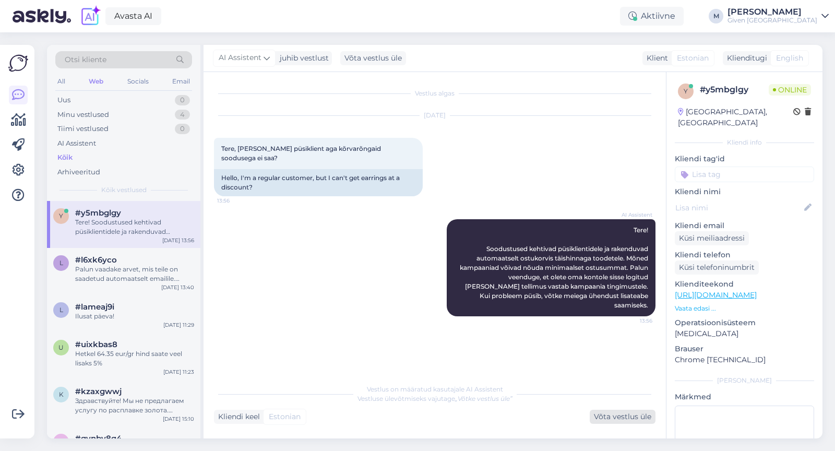
click at [616, 416] on div "Võta vestlus üle" at bounding box center [623, 417] width 66 height 14
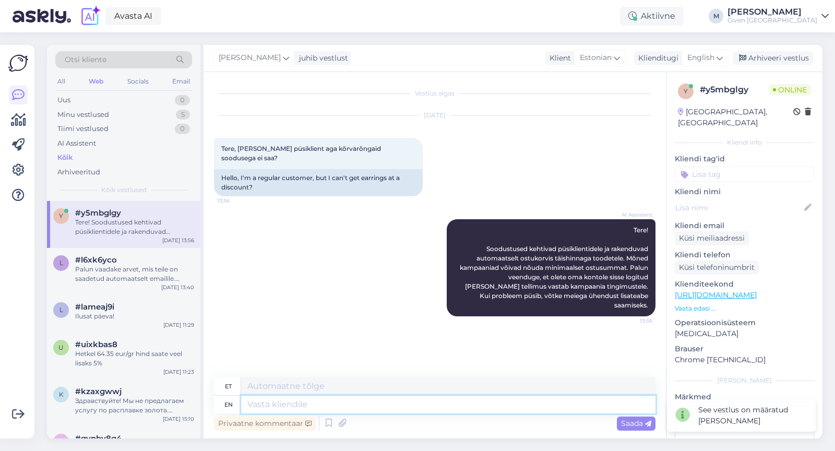
click at [511, 399] on textarea at bounding box center [448, 405] width 415 height 18
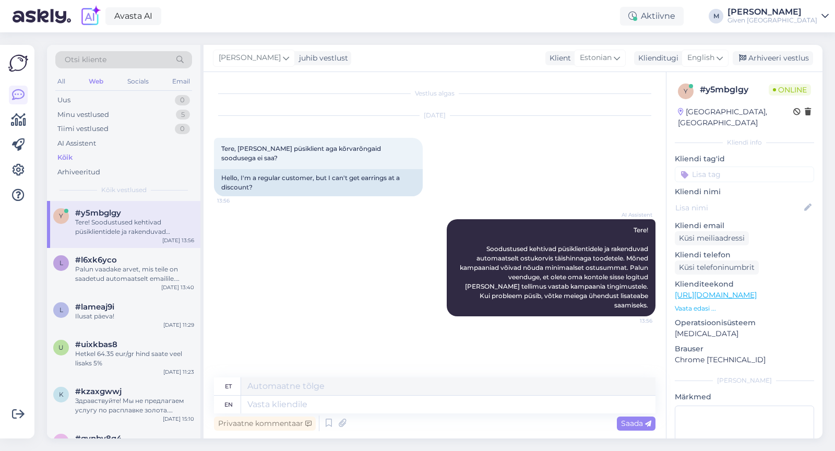
click at [636, 113] on div "[DATE]" at bounding box center [435, 115] width 442 height 9
